Goal: Task Accomplishment & Management: Manage account settings

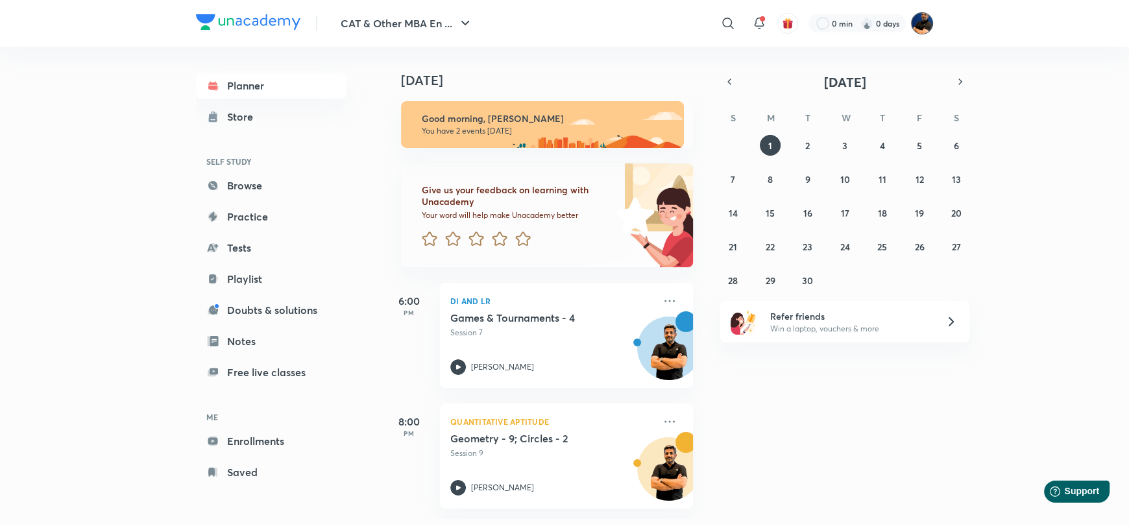
click at [926, 22] on img at bounding box center [922, 23] width 22 height 22
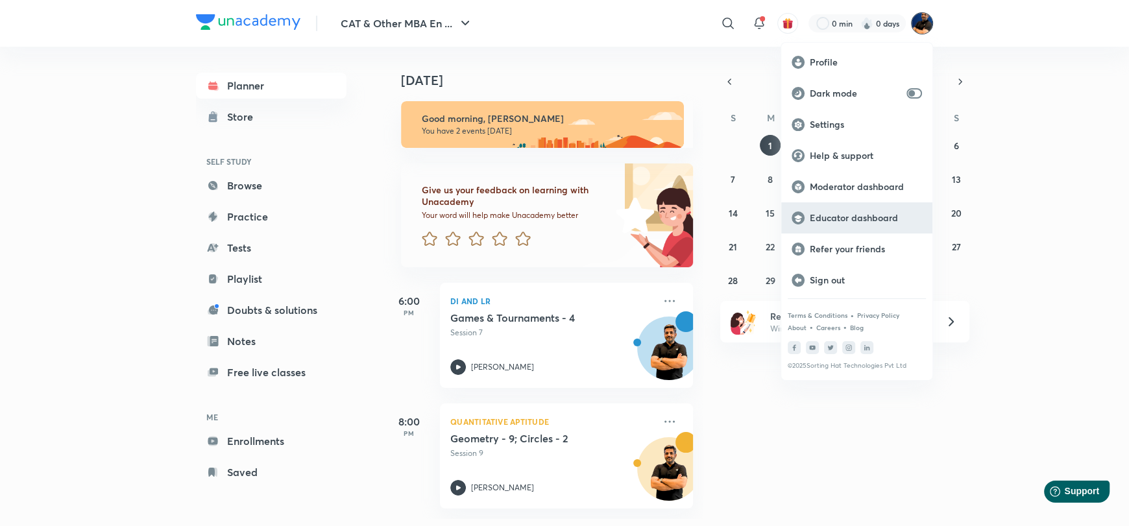
click at [827, 212] on p "Educator dashboard" at bounding box center [866, 218] width 112 height 12
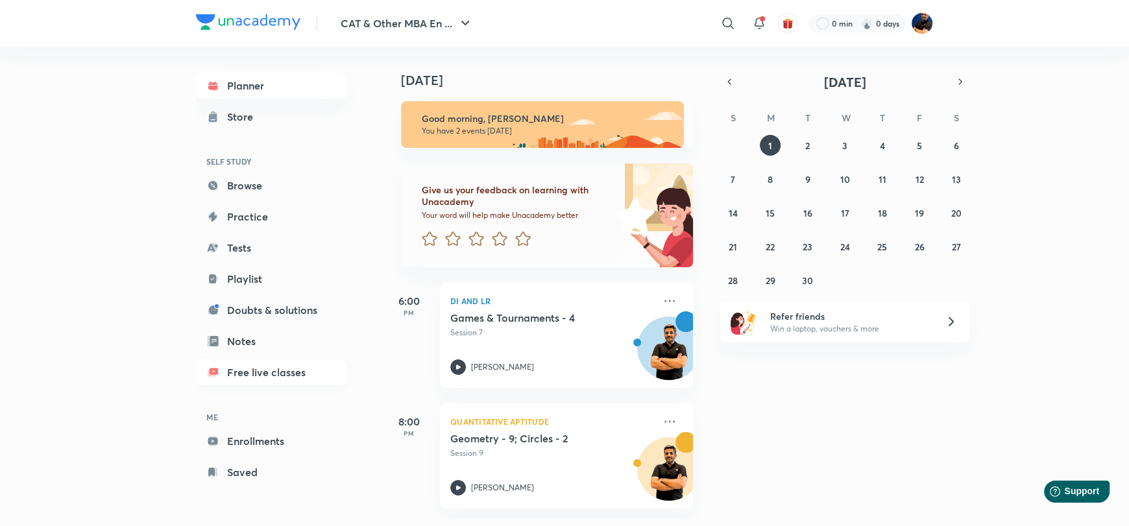
click at [243, 372] on link "Free live classes" at bounding box center [271, 372] width 151 height 26
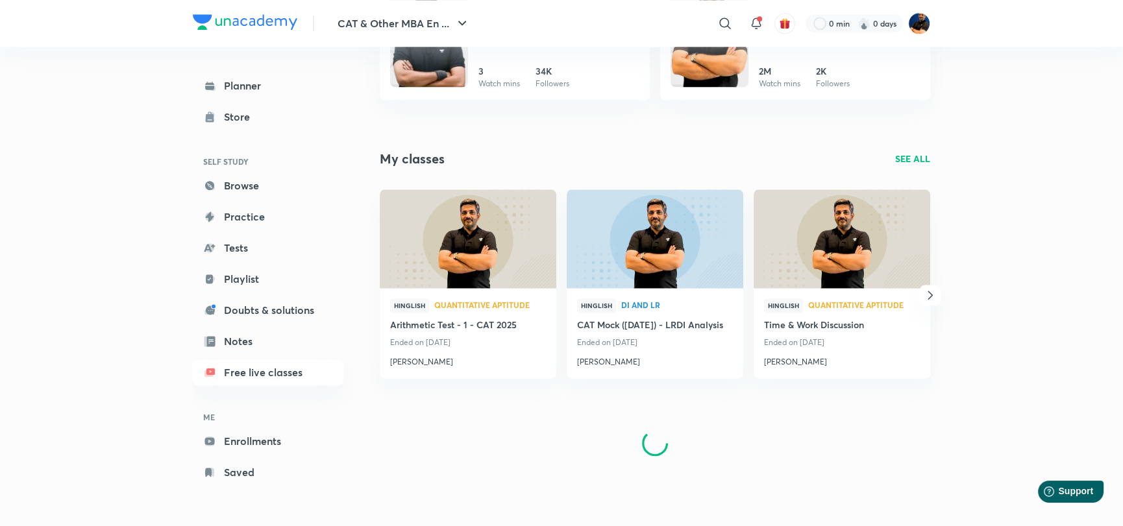
scroll to position [2011, 0]
click at [465, 252] on img at bounding box center [468, 238] width 180 height 101
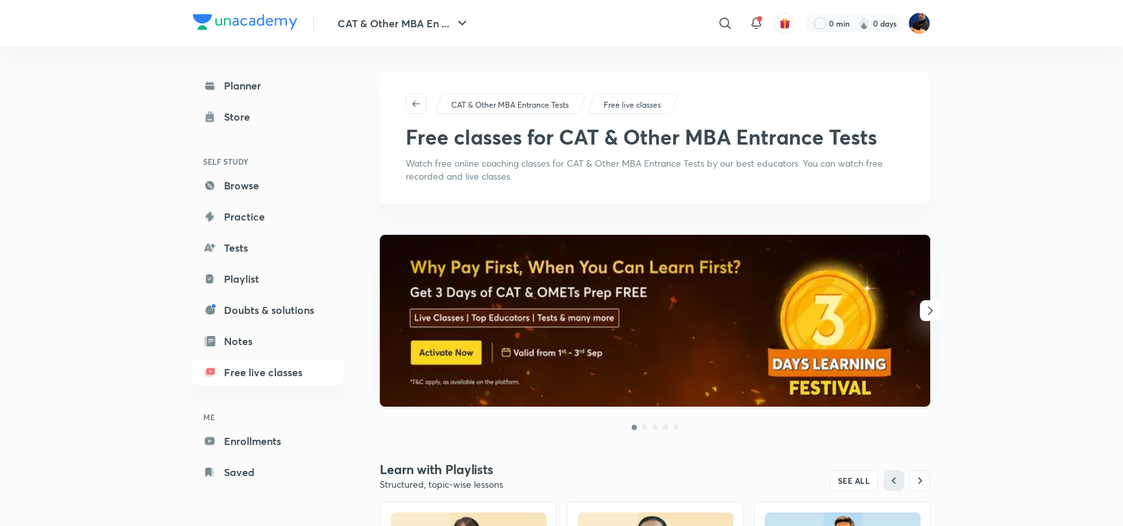
drag, startPoint x: 260, startPoint y: 82, endPoint x: 357, endPoint y: 53, distance: 101.4
click at [260, 82] on link "Planner" at bounding box center [268, 86] width 151 height 26
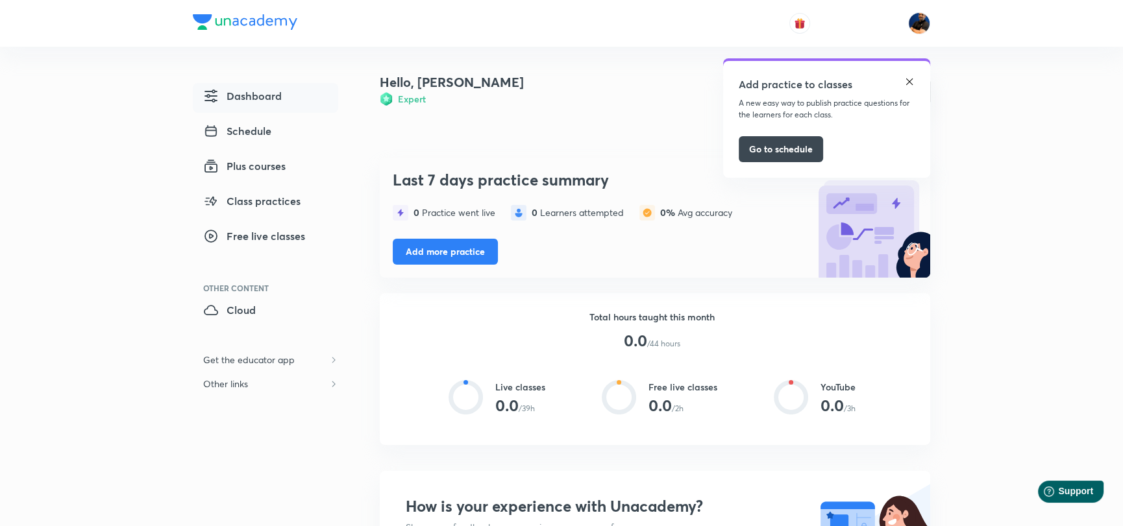
click at [912, 78] on img at bounding box center [909, 82] width 10 height 10
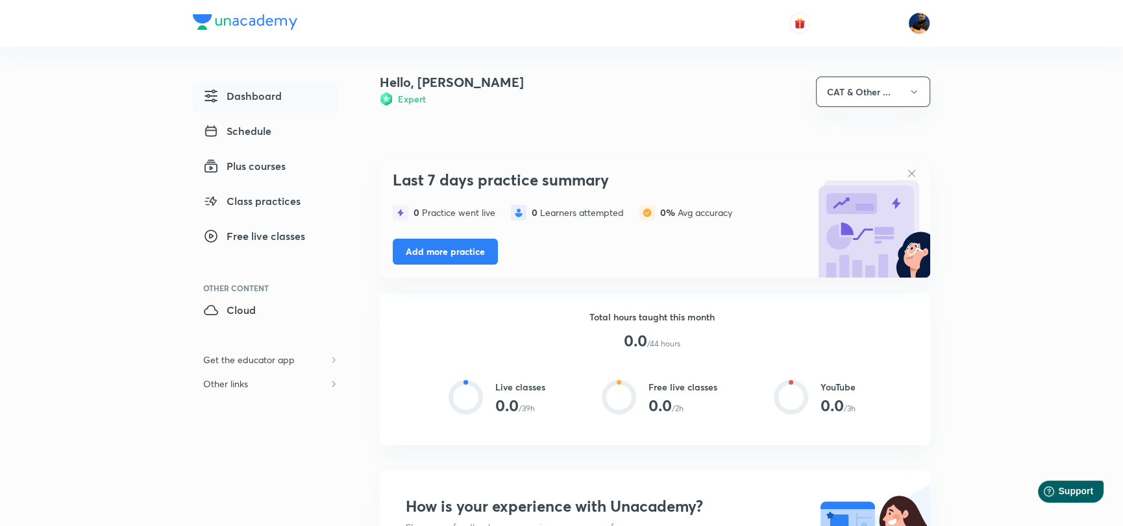
click at [398, 97] on div "Expert" at bounding box center [452, 99] width 144 height 14
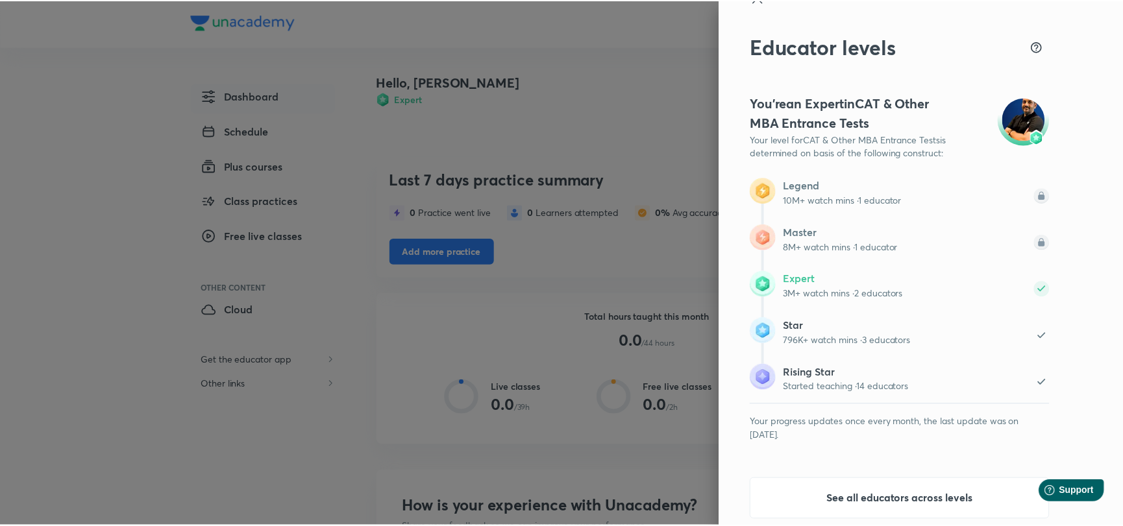
scroll to position [49, 0]
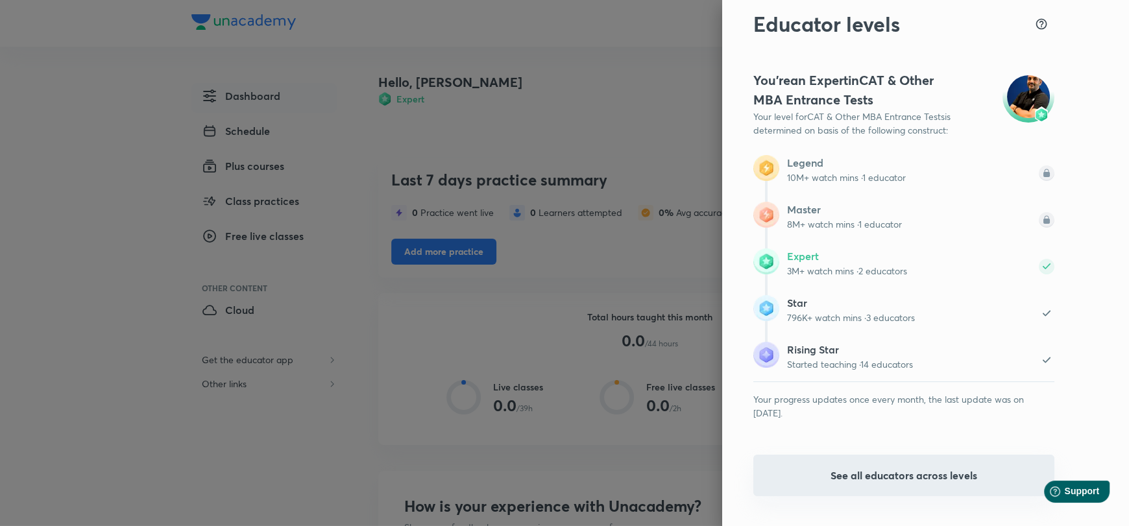
click at [860, 485] on button "See all educators across levels" at bounding box center [903, 476] width 301 height 42
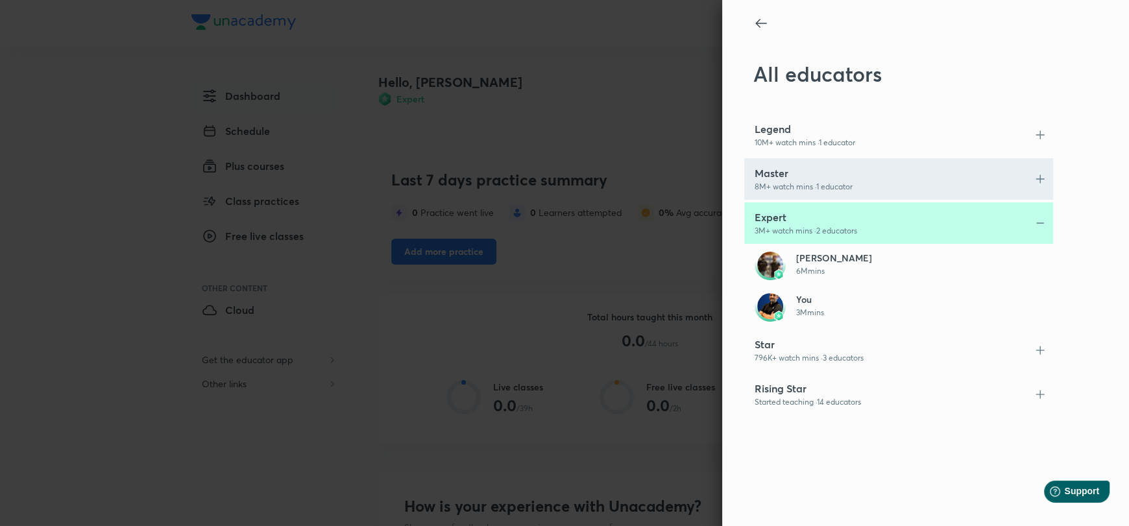
click at [810, 187] on h6 "8M+ watch mins · 1 educator" at bounding box center [887, 187] width 265 height 12
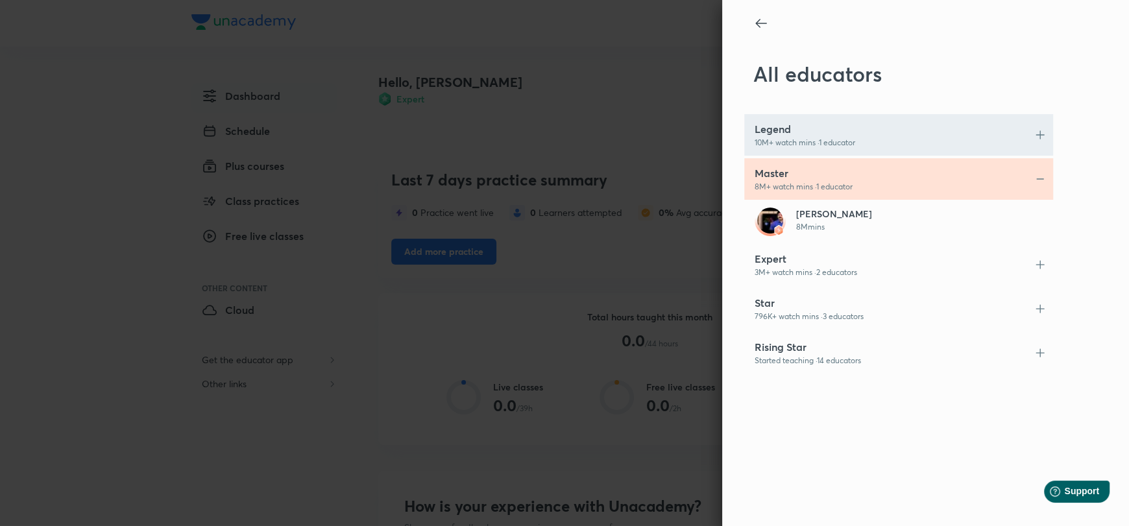
click at [825, 132] on h5 "Legend" at bounding box center [887, 129] width 265 height 16
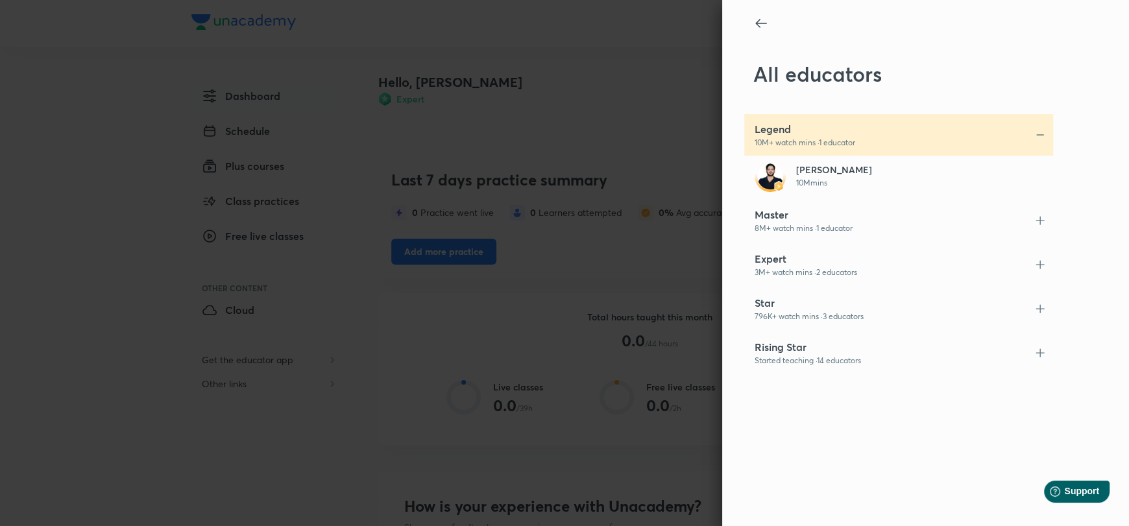
click at [763, 16] on icon at bounding box center [761, 24] width 16 height 16
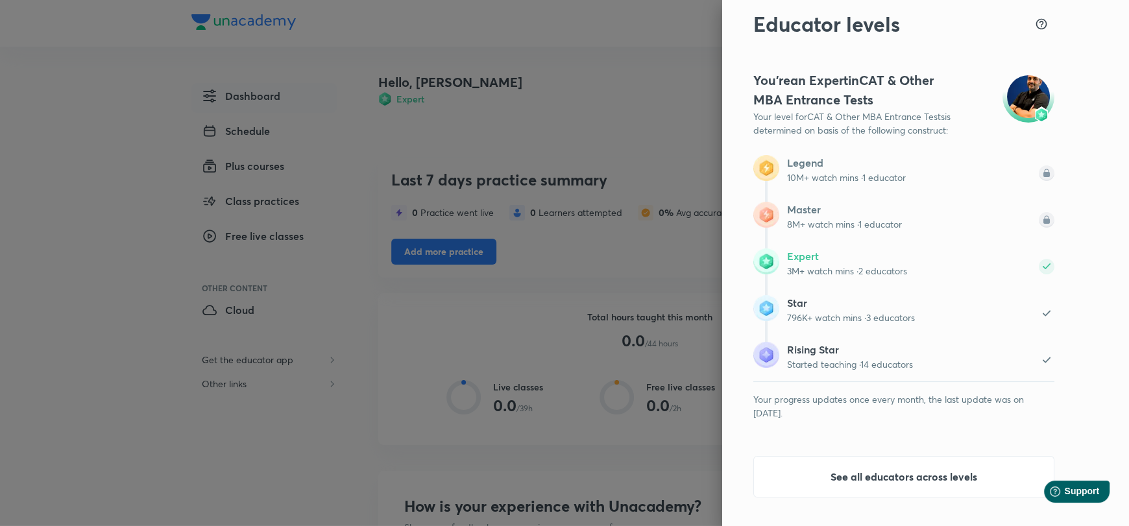
click at [573, 122] on div at bounding box center [564, 263] width 1129 height 526
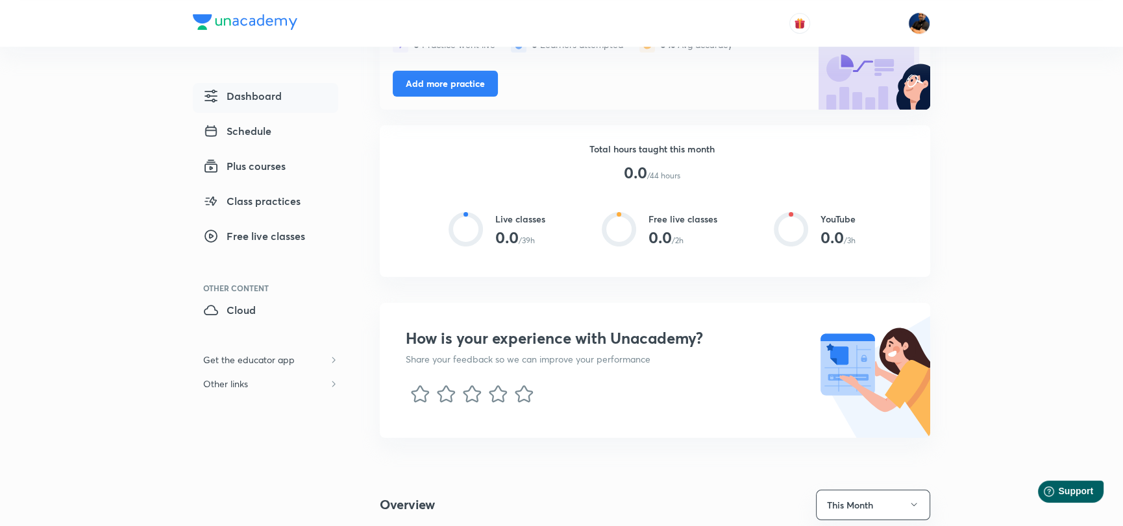
scroll to position [0, 0]
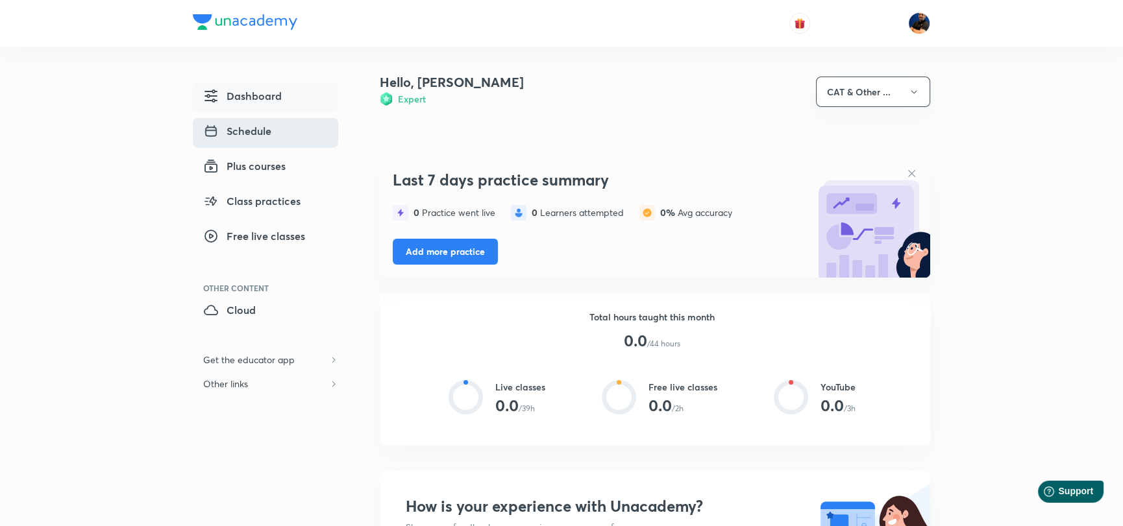
drag, startPoint x: 258, startPoint y: 128, endPoint x: 529, endPoint y: 124, distance: 271.3
click at [258, 128] on span "Schedule" at bounding box center [237, 131] width 68 height 16
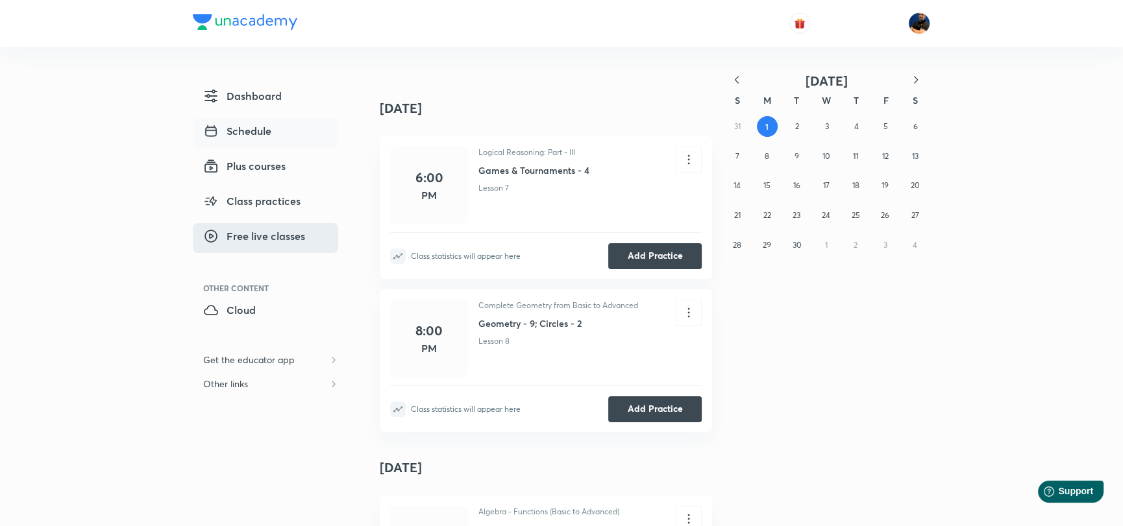
click at [261, 244] on link "Free live classes" at bounding box center [265, 238] width 145 height 30
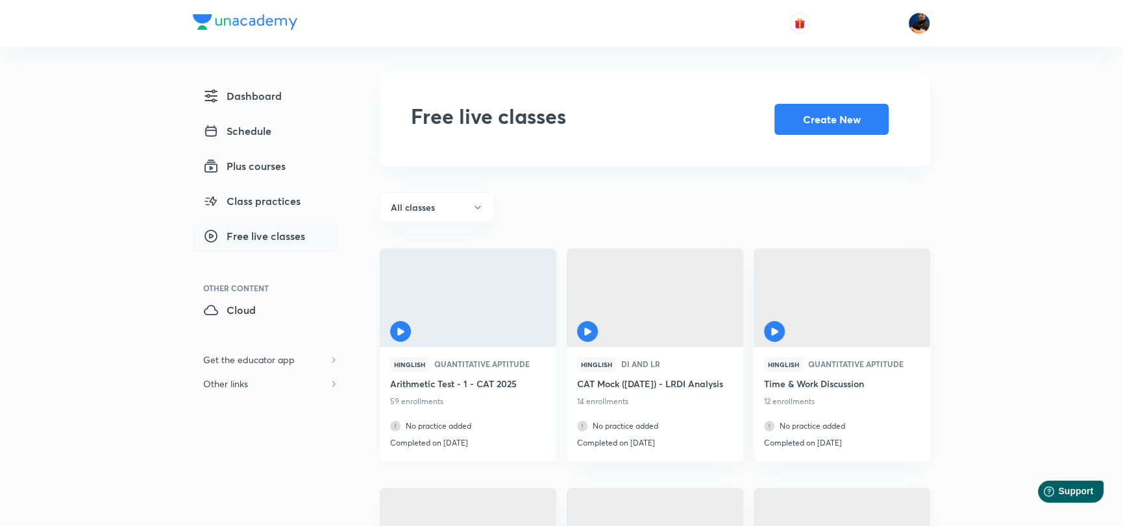
click at [452, 300] on div at bounding box center [468, 301] width 176 height 104
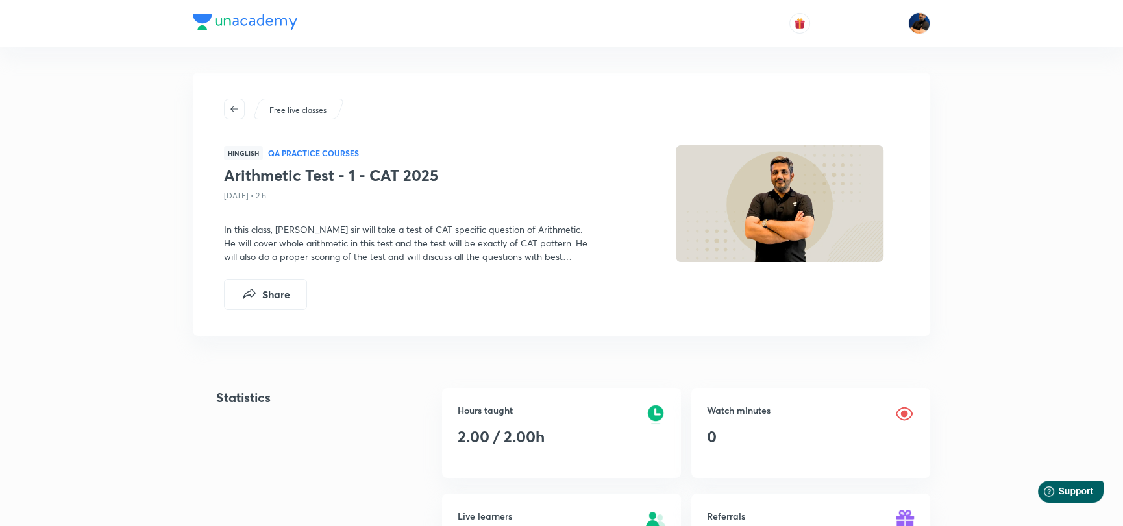
click at [799, 214] on img at bounding box center [780, 203] width 212 height 119
click at [229, 104] on icon "button" at bounding box center [234, 109] width 10 height 10
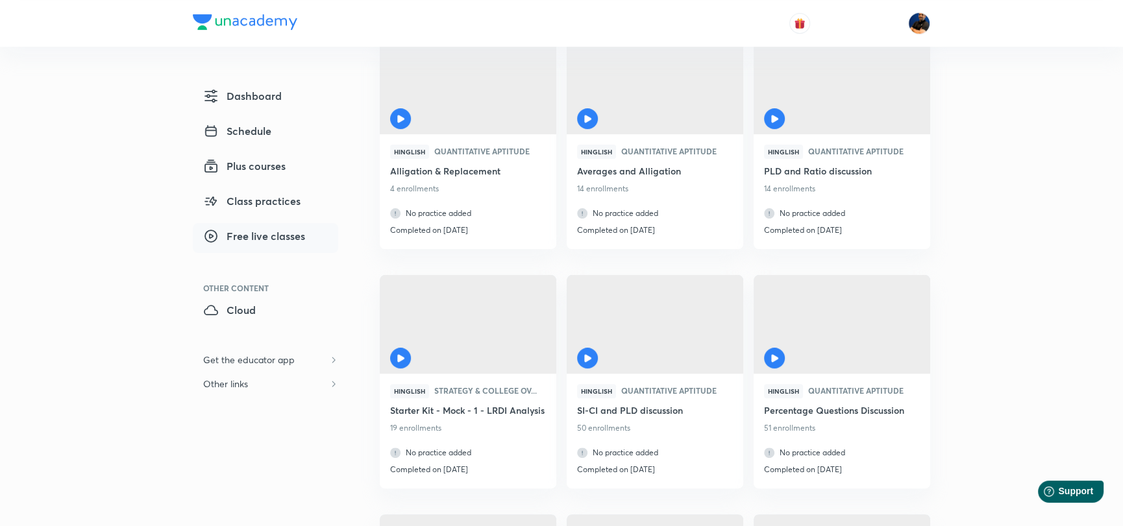
scroll to position [454, 0]
click at [467, 121] on div at bounding box center [468, 86] width 176 height 104
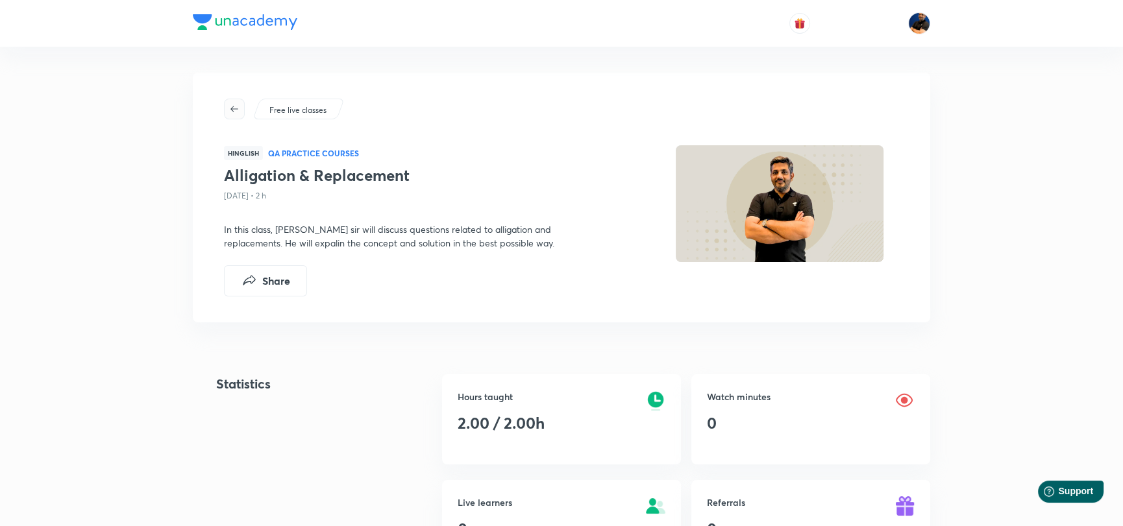
click at [233, 104] on icon "button" at bounding box center [234, 109] width 10 height 10
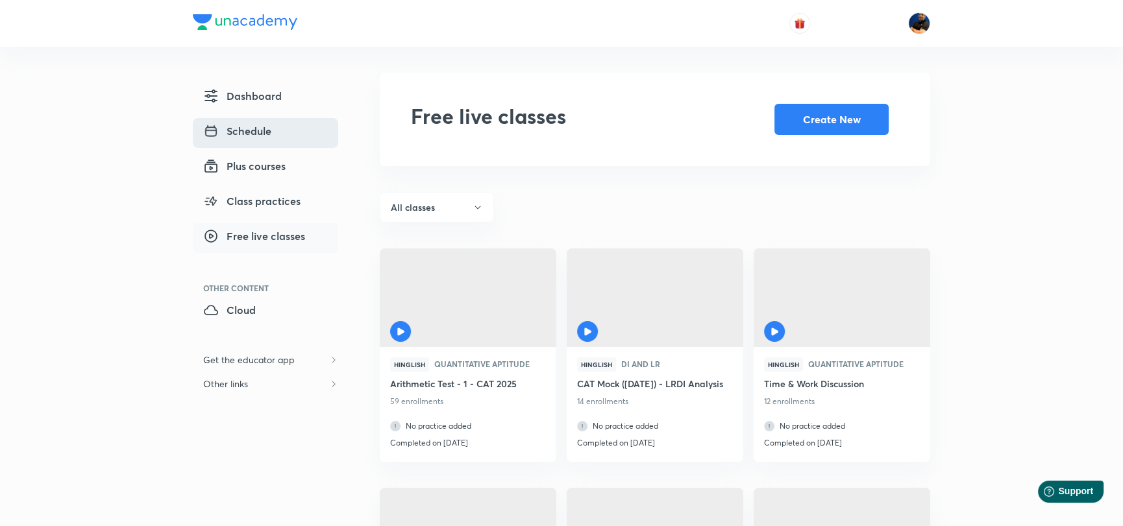
click at [249, 123] on span "Schedule" at bounding box center [237, 131] width 68 height 16
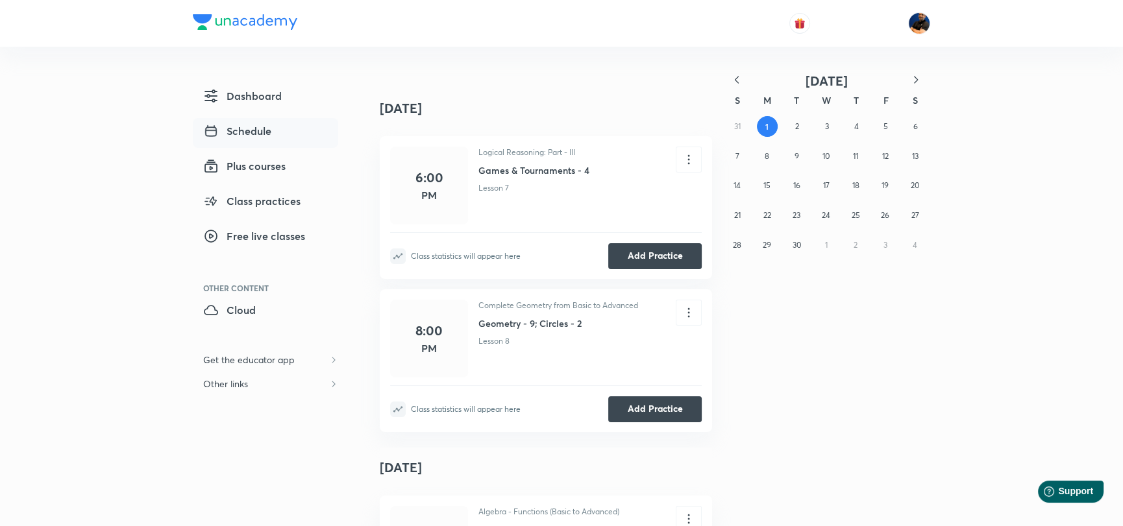
click at [733, 75] on icon "button" at bounding box center [736, 79] width 13 height 13
click at [893, 247] on div "27 28 29 30 31 1 2 3 4 5 6 7 8 9 10 11 12 13 14 15 16 17 18 19 20 21 22 23 24 2…" at bounding box center [826, 201] width 208 height 178
click at [877, 250] on button "29" at bounding box center [885, 245] width 21 height 21
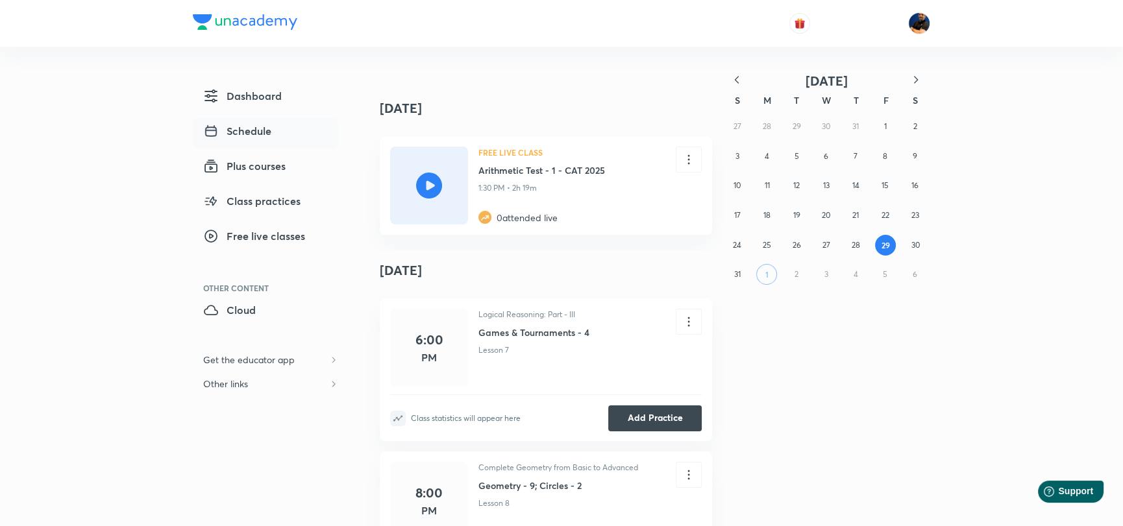
click at [430, 164] on div at bounding box center [429, 186] width 78 height 78
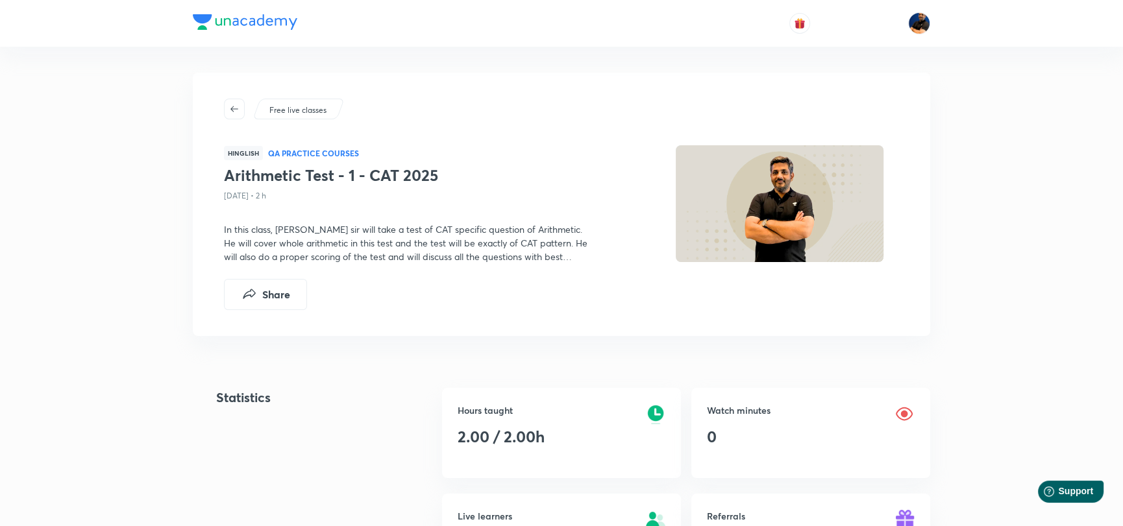
click at [315, 148] on span "QA Practice Courses" at bounding box center [313, 153] width 91 height 16
click at [793, 189] on img at bounding box center [780, 203] width 212 height 119
click at [233, 106] on icon "button" at bounding box center [234, 109] width 8 height 6
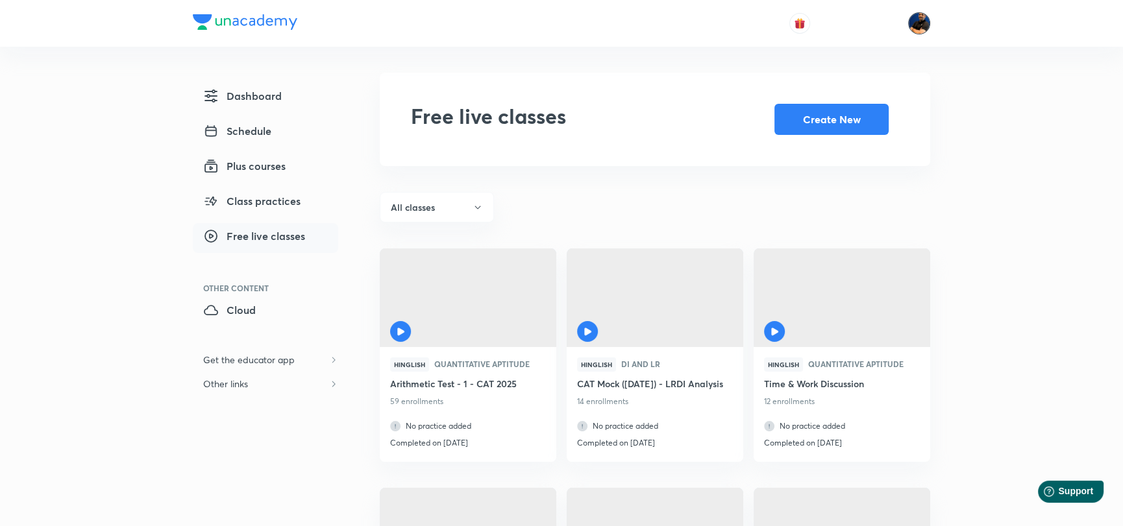
click at [912, 27] on img at bounding box center [919, 23] width 22 height 22
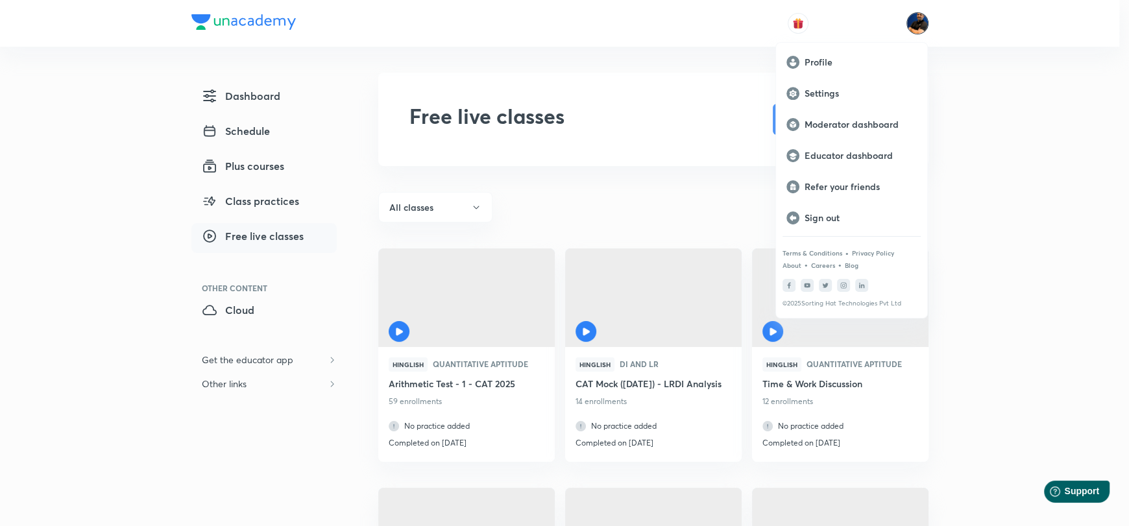
click at [263, 90] on div at bounding box center [564, 263] width 1129 height 526
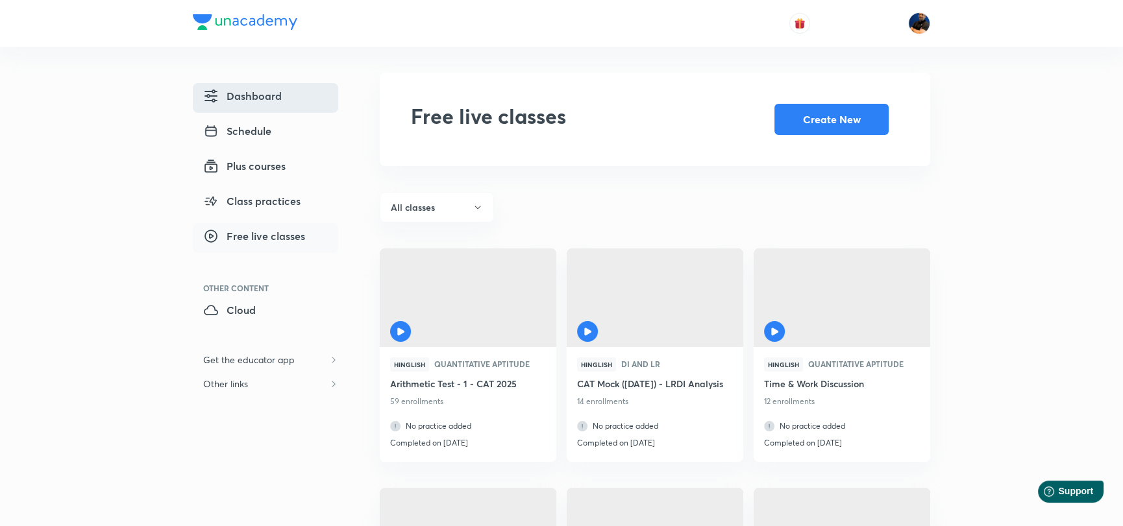
click at [261, 91] on span "Dashboard" at bounding box center [242, 96] width 79 height 16
click at [249, 131] on span "Schedule" at bounding box center [237, 131] width 68 height 16
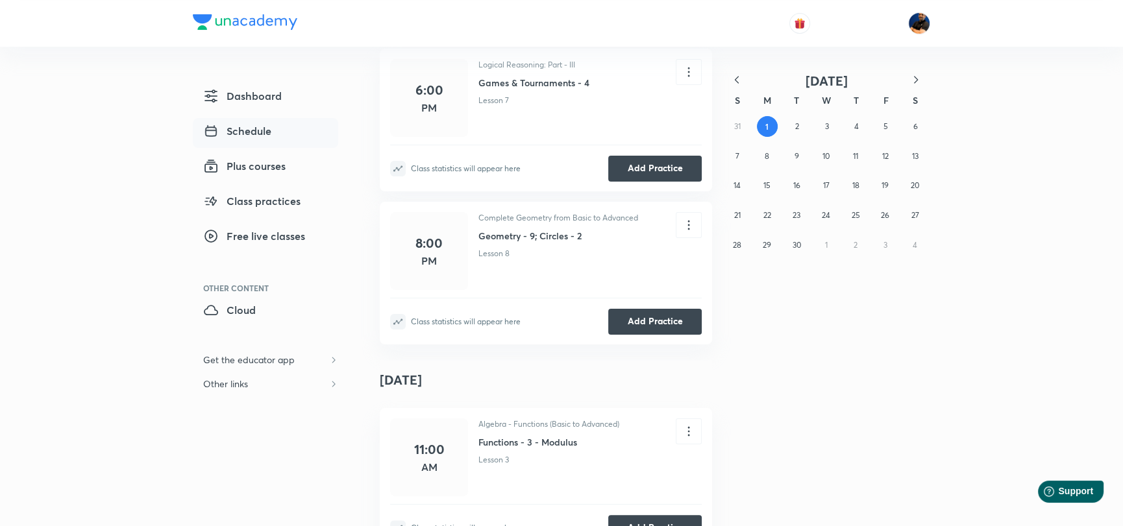
scroll to position [260, 0]
